Goal: Communication & Community: Share content

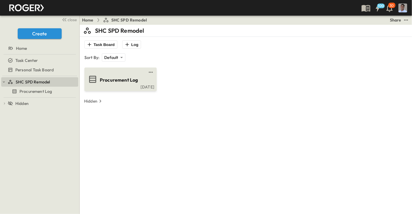
click at [114, 74] on link at bounding box center [118, 72] width 57 height 5
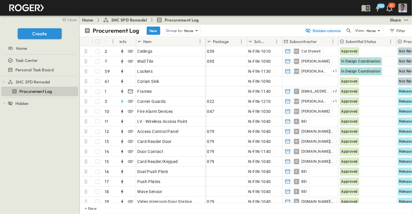
click at [362, 41] on p "Submittal Status" at bounding box center [361, 42] width 31 height 6
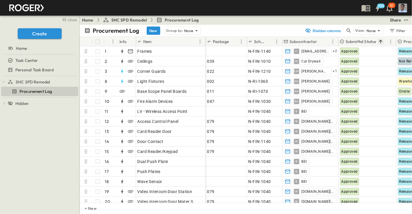
click at [383, 41] on icon "Sort" at bounding box center [380, 41] width 5 height 5
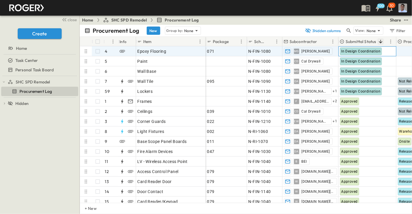
click at [354, 50] on span "In Design Coordination" at bounding box center [361, 51] width 39 height 4
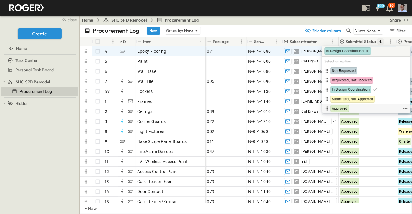
click at [342, 105] on div "Approved" at bounding box center [340, 108] width 19 height 7
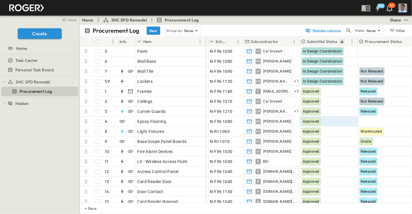
scroll to position [0, 35]
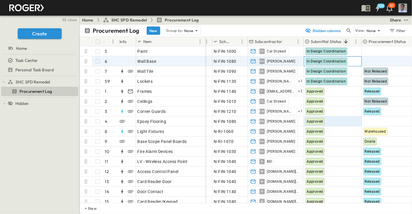
click at [322, 61] on span "In Design Coordination" at bounding box center [326, 61] width 39 height 4
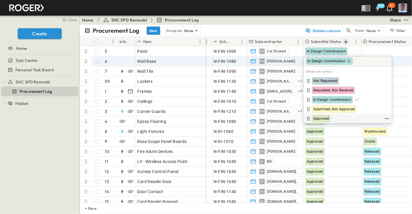
click at [320, 118] on span "Approved" at bounding box center [322, 118] width 16 height 5
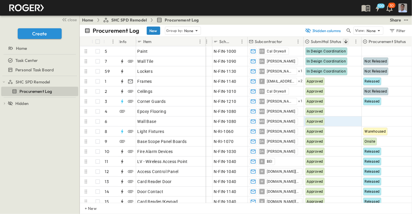
click at [152, 32] on button "New" at bounding box center [154, 31] width 14 height 8
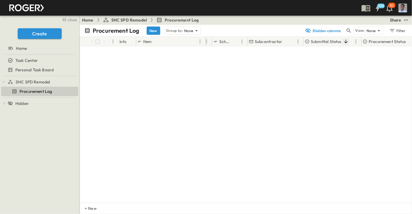
scroll to position [490, 35]
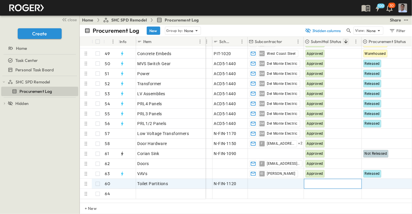
click at [328, 183] on div at bounding box center [333, 184] width 57 height 9
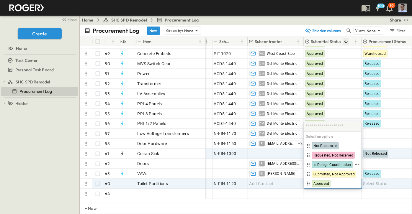
click at [331, 165] on span "In Design Coordination" at bounding box center [333, 165] width 38 height 5
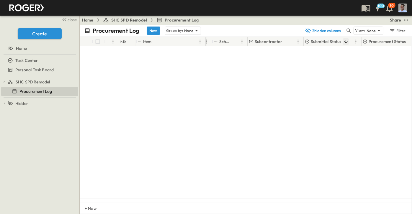
scroll to position [0, 35]
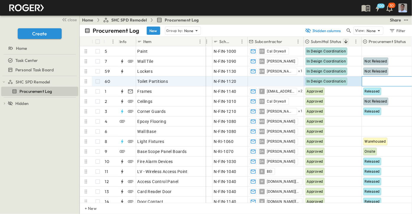
click at [376, 79] on span "Select Status" at bounding box center [376, 82] width 25 height 6
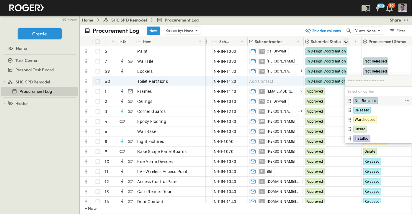
click at [371, 100] on span "Not Released" at bounding box center [366, 101] width 22 height 5
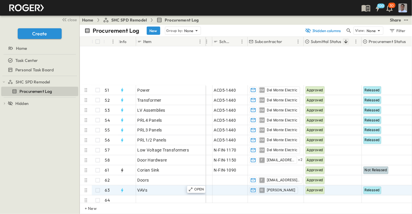
scroll to position [549, 35]
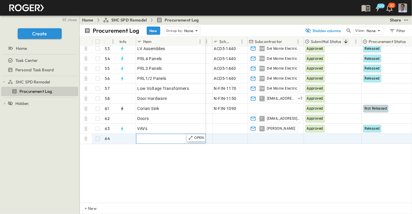
click at [161, 136] on span "Enter Material" at bounding box center [151, 139] width 27 height 6
type input "**********"
click at [337, 134] on div at bounding box center [333, 138] width 57 height 9
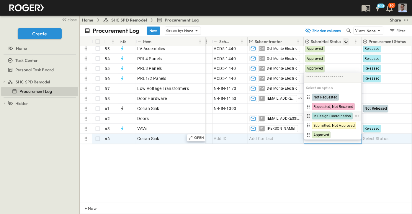
click at [327, 115] on span "In Design Coordination" at bounding box center [333, 116] width 38 height 5
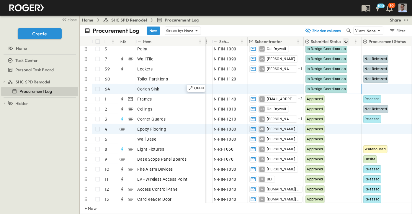
scroll to position [0, 35]
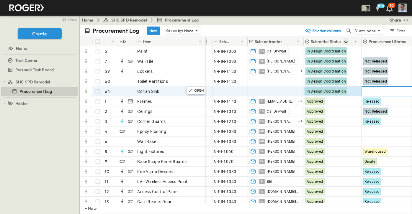
click at [382, 91] on span "Select Status" at bounding box center [376, 92] width 25 height 6
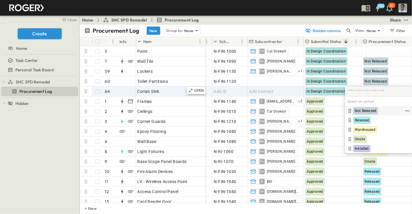
click at [369, 111] on span "Not Released" at bounding box center [366, 111] width 22 height 5
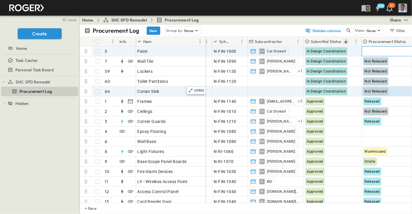
click at [371, 51] on span "Select Status" at bounding box center [376, 51] width 25 height 6
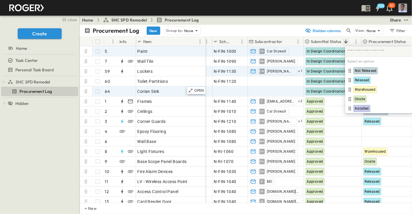
click at [356, 69] on span "Not Released" at bounding box center [366, 71] width 22 height 5
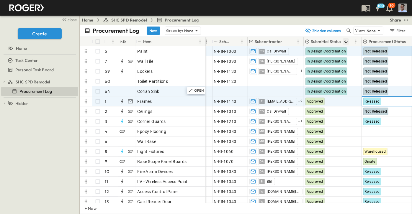
click at [371, 102] on span "Released" at bounding box center [372, 102] width 15 height 4
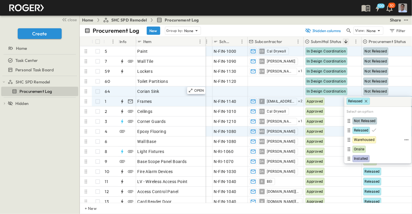
drag, startPoint x: 366, startPoint y: 141, endPoint x: 369, endPoint y: 134, distance: 7.1
click at [366, 140] on span "Warehoused" at bounding box center [364, 140] width 21 height 5
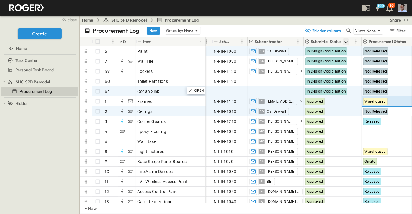
click at [371, 111] on span "Not Released" at bounding box center [376, 112] width 22 height 4
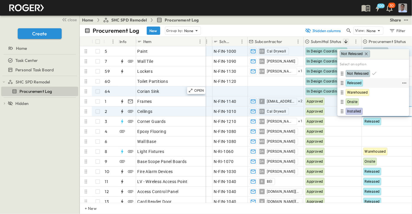
click at [356, 82] on span "Released" at bounding box center [354, 83] width 14 height 5
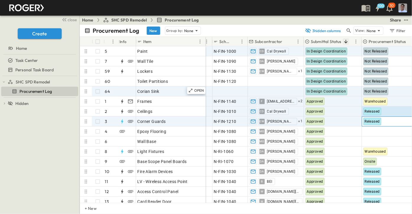
click at [375, 122] on span "Released" at bounding box center [372, 122] width 15 height 4
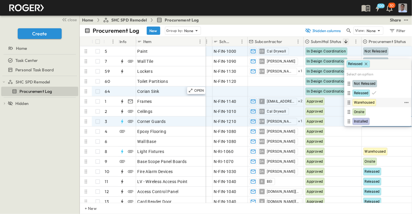
click at [364, 103] on span "Warehoused" at bounding box center [364, 102] width 21 height 5
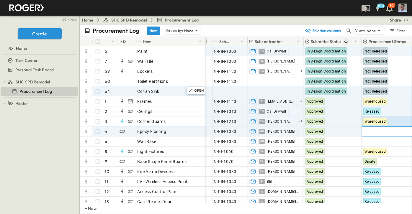
click at [377, 130] on span "Select Status" at bounding box center [376, 132] width 25 height 6
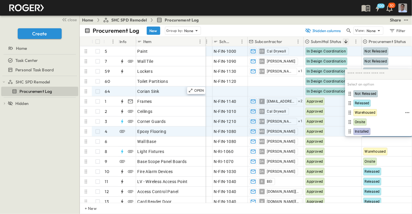
click at [360, 104] on span "Released" at bounding box center [362, 103] width 14 height 5
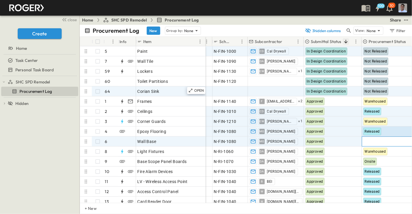
click at [376, 144] on span "Select Status" at bounding box center [376, 142] width 25 height 6
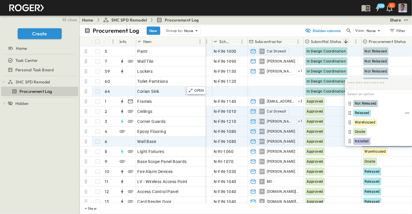
click at [358, 115] on span "Released" at bounding box center [362, 113] width 14 height 5
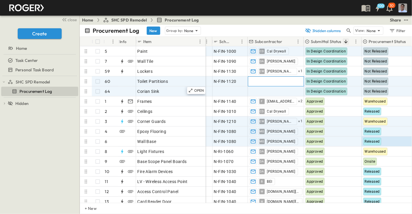
click at [268, 84] on div "Add Contact" at bounding box center [276, 81] width 56 height 9
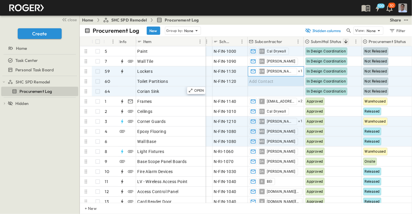
click at [298, 73] on div "EW [PERSON_NAME] + 1" at bounding box center [276, 71] width 56 height 9
click at [289, 79] on div "Add Contact" at bounding box center [276, 81] width 56 height 9
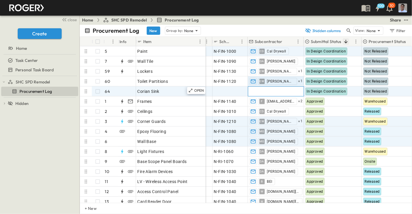
click at [268, 91] on span "Add Contact" at bounding box center [262, 92] width 24 height 6
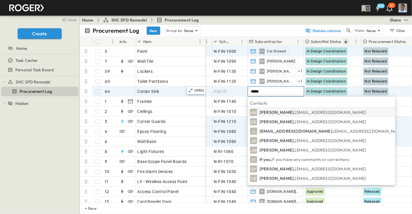
type input "*****"
click at [292, 111] on p "[PERSON_NAME], [EMAIL_ADDRESS][DOMAIN_NAME]" at bounding box center [313, 113] width 107 height 6
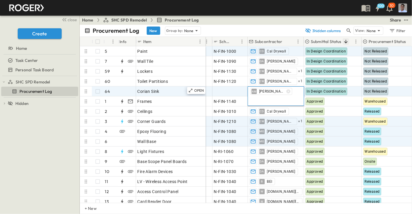
click at [292, 97] on div "AM [PERSON_NAME]" at bounding box center [276, 96] width 56 height 19
click at [266, 96] on div "AM [PERSON_NAME]" at bounding box center [276, 96] width 56 height 19
click at [268, 100] on input "text" at bounding box center [262, 100] width 24 height 7
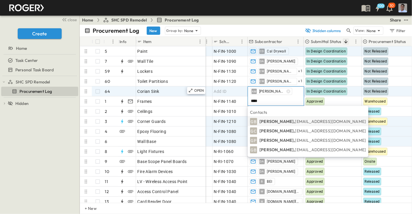
type input "****"
click at [289, 119] on p "[PERSON_NAME], [EMAIL_ADDRESS][DOMAIN_NAME]" at bounding box center [313, 122] width 107 height 6
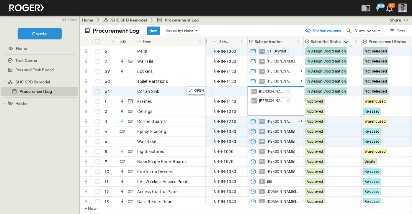
click at [273, 22] on div "Home SHC SPD Remodel Procurement Log Share" at bounding box center [246, 19] width 333 height 9
